Goal: Navigation & Orientation: Understand site structure

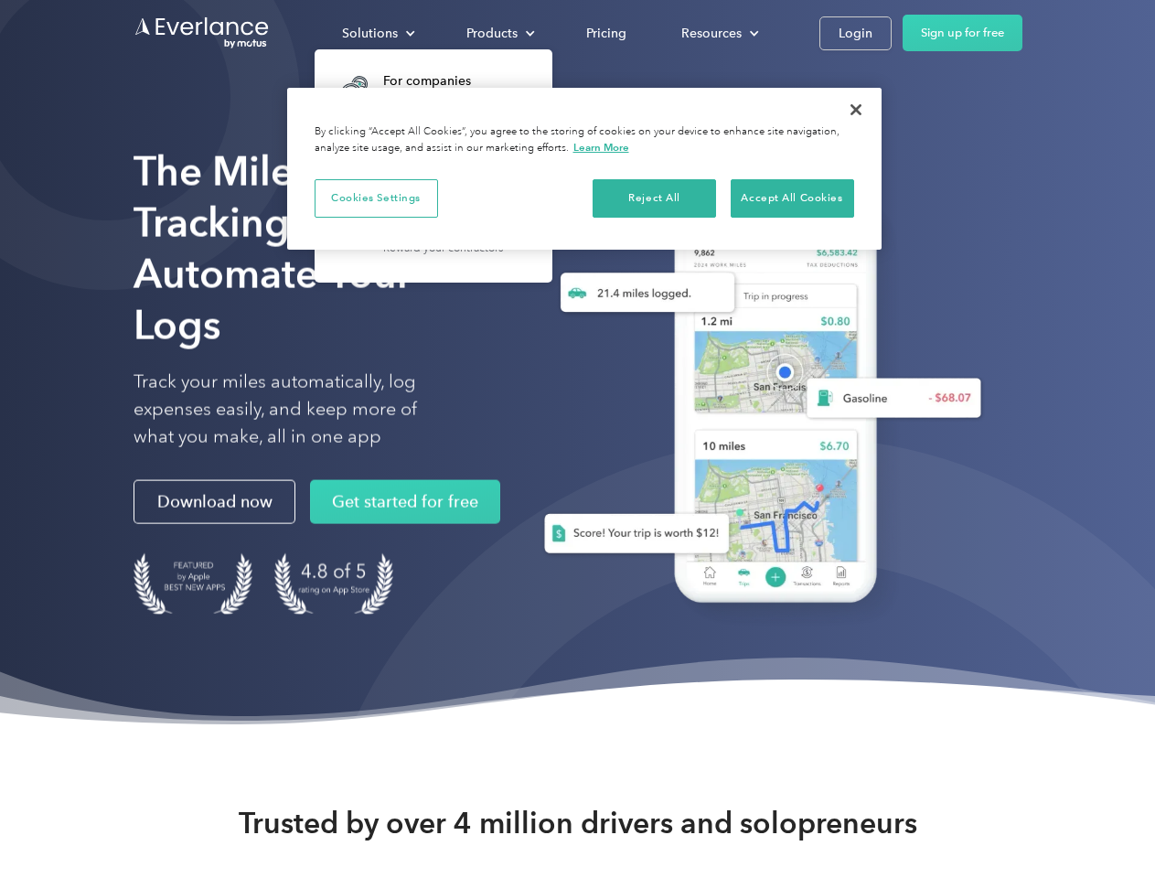
click at [378, 33] on div "Solutions" at bounding box center [370, 33] width 56 height 23
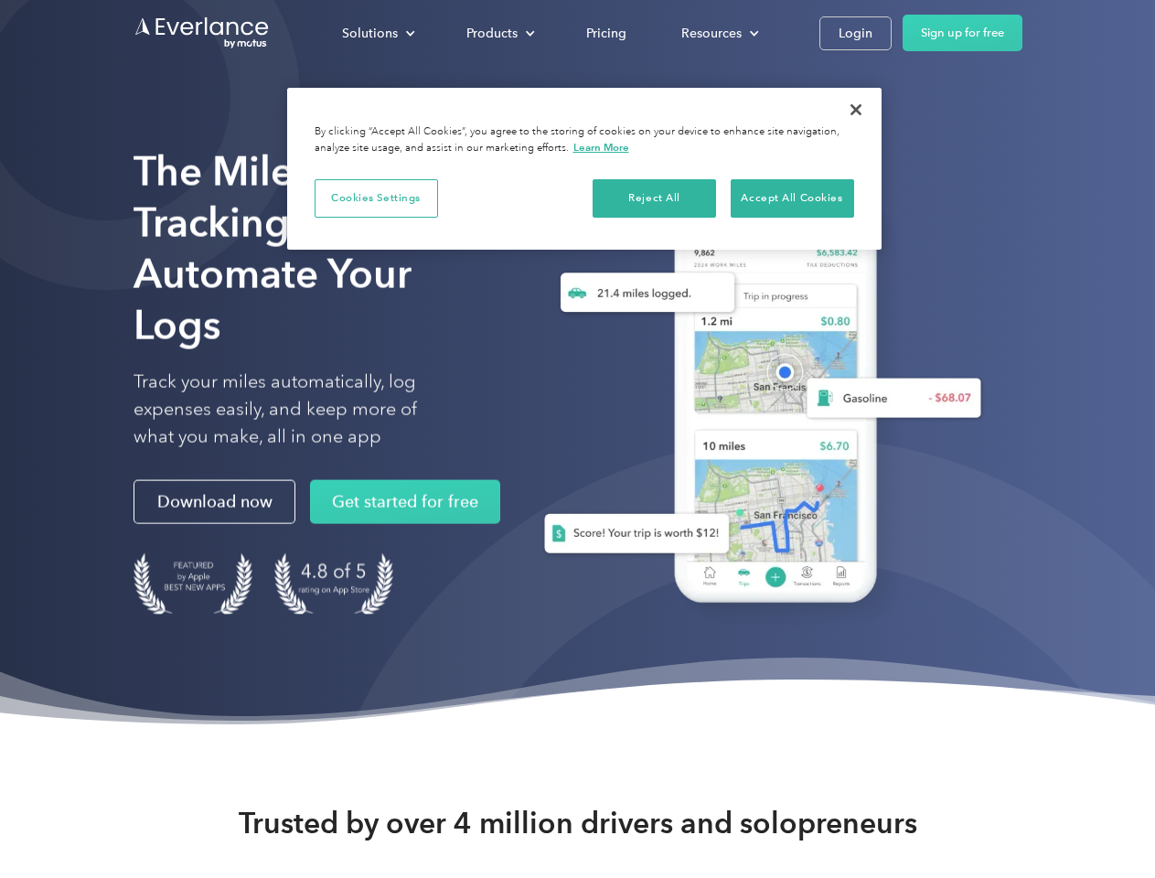
click at [498, 33] on div "Products" at bounding box center [491, 33] width 51 height 23
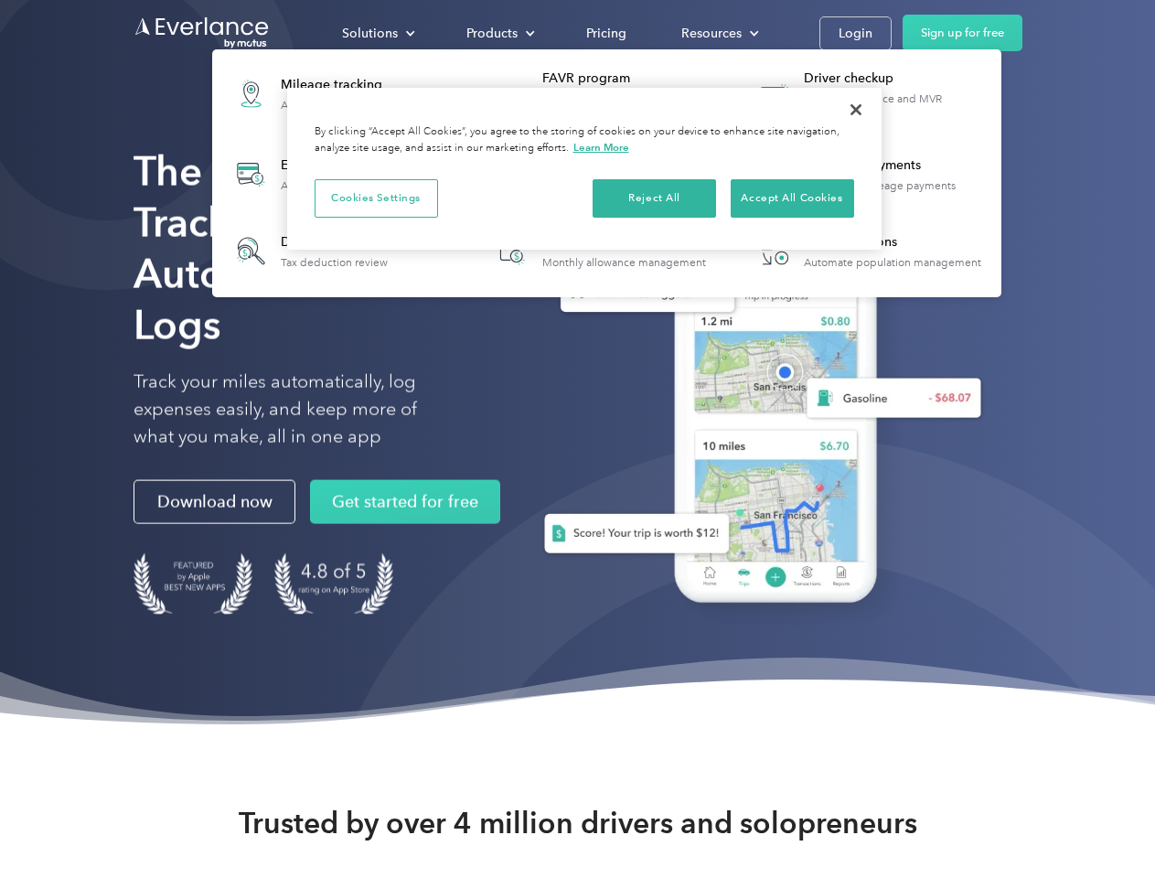
click at [718, 33] on div "Resources" at bounding box center [711, 33] width 60 height 23
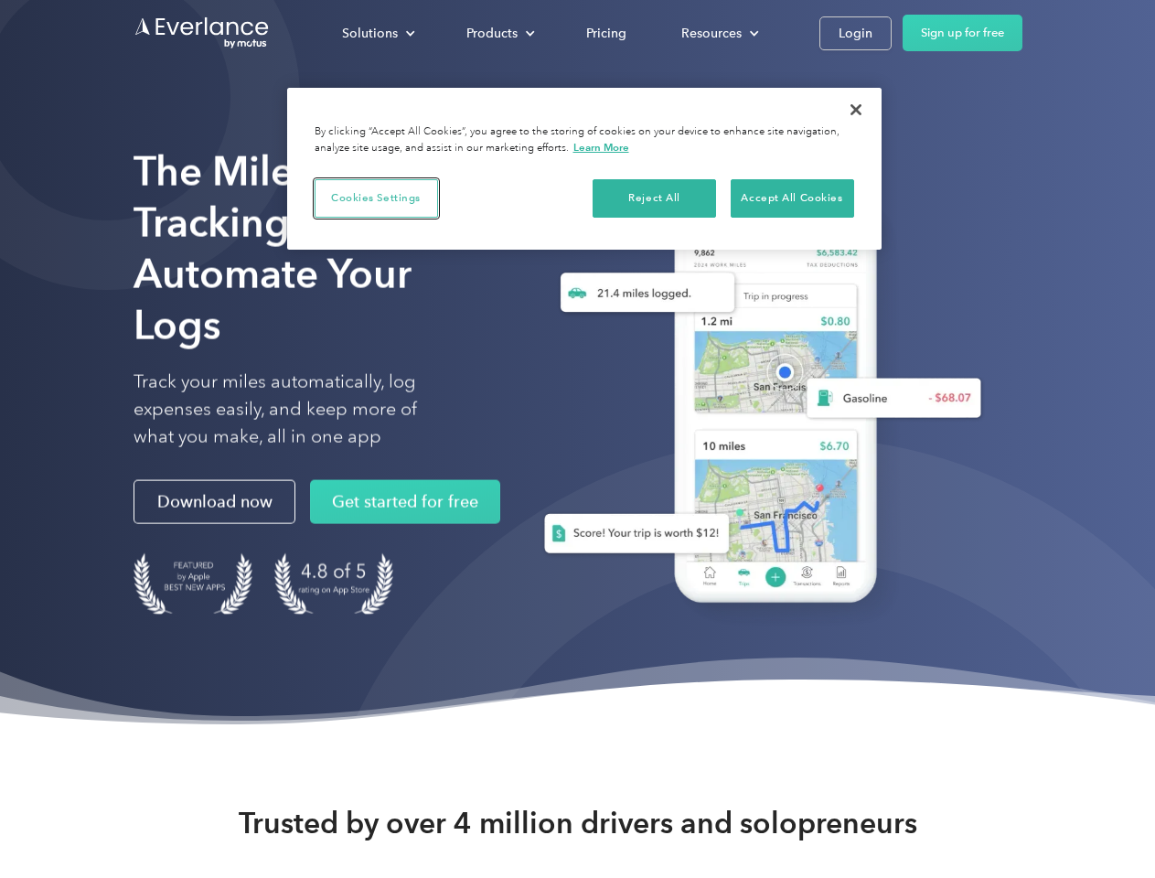
click at [376, 198] on button "Cookies Settings" at bounding box center [376, 198] width 123 height 38
click at [0, 0] on div "When you visit any website, it may store or retrieve information on your browse…" at bounding box center [0, 0] width 0 height 0
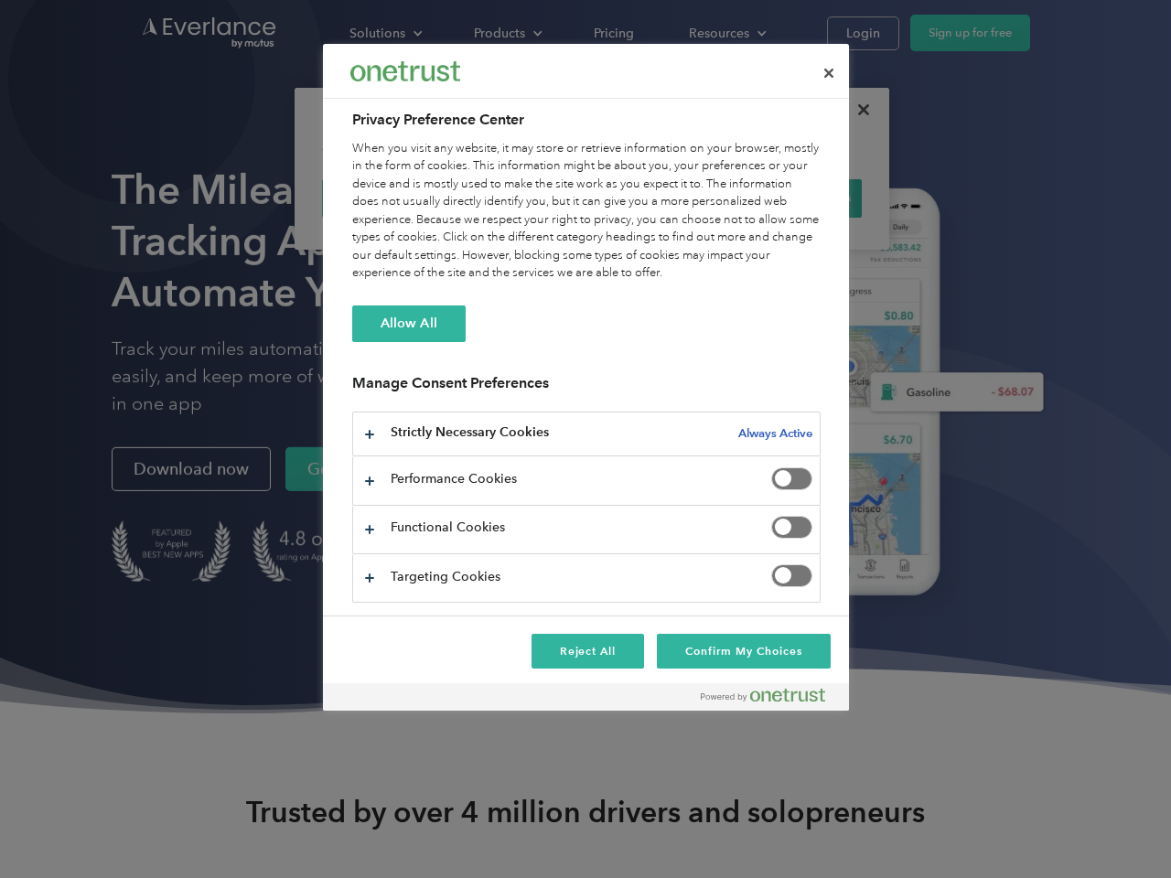
click at [792, 198] on div "When you visit any website, it may store or retrieve information on your browse…" at bounding box center [586, 211] width 468 height 143
click at [856, 110] on div at bounding box center [585, 439] width 1171 height 878
